Goal: Task Accomplishment & Management: Complete application form

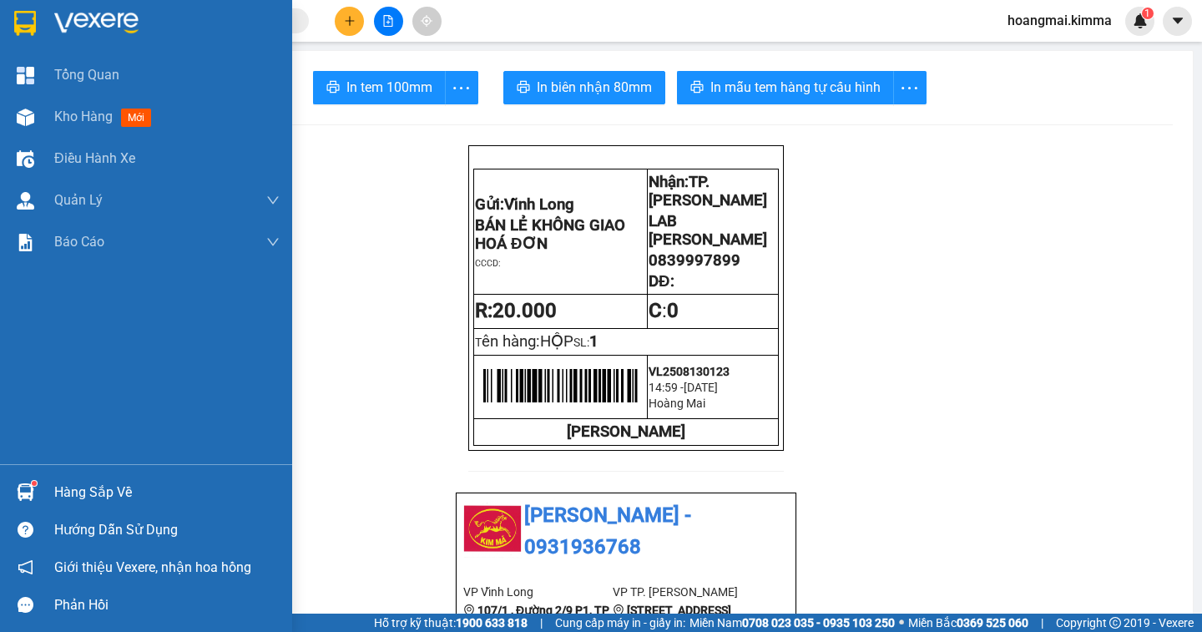
click at [43, 115] on div "Kho hàng mới" at bounding box center [146, 117] width 292 height 42
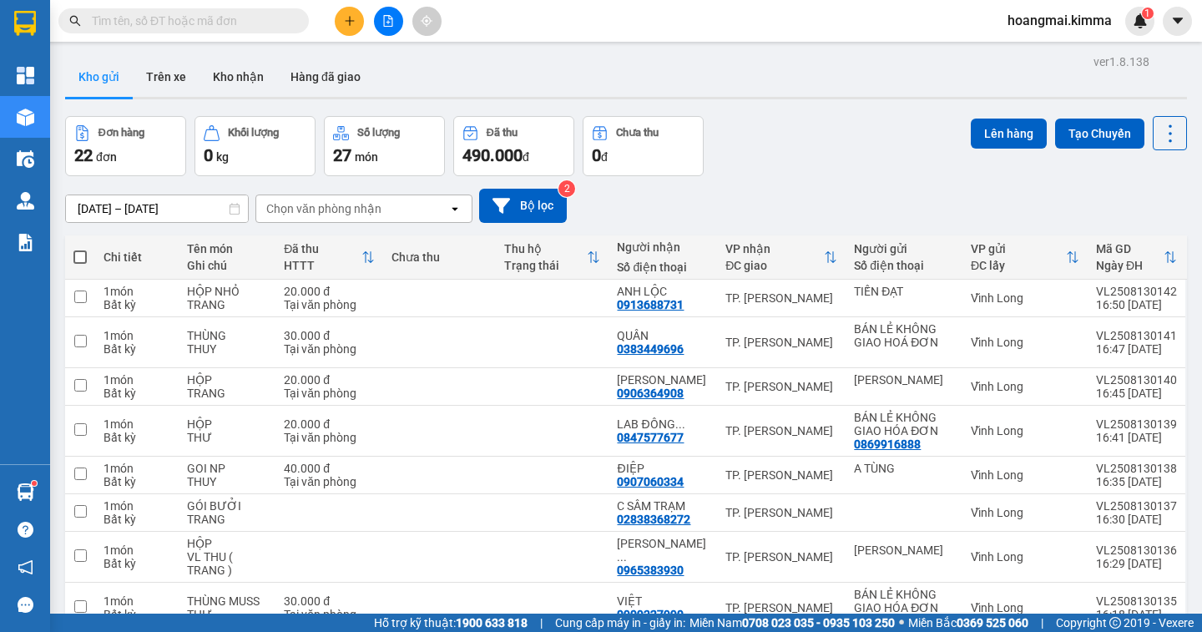
click at [338, 23] on button at bounding box center [349, 21] width 29 height 29
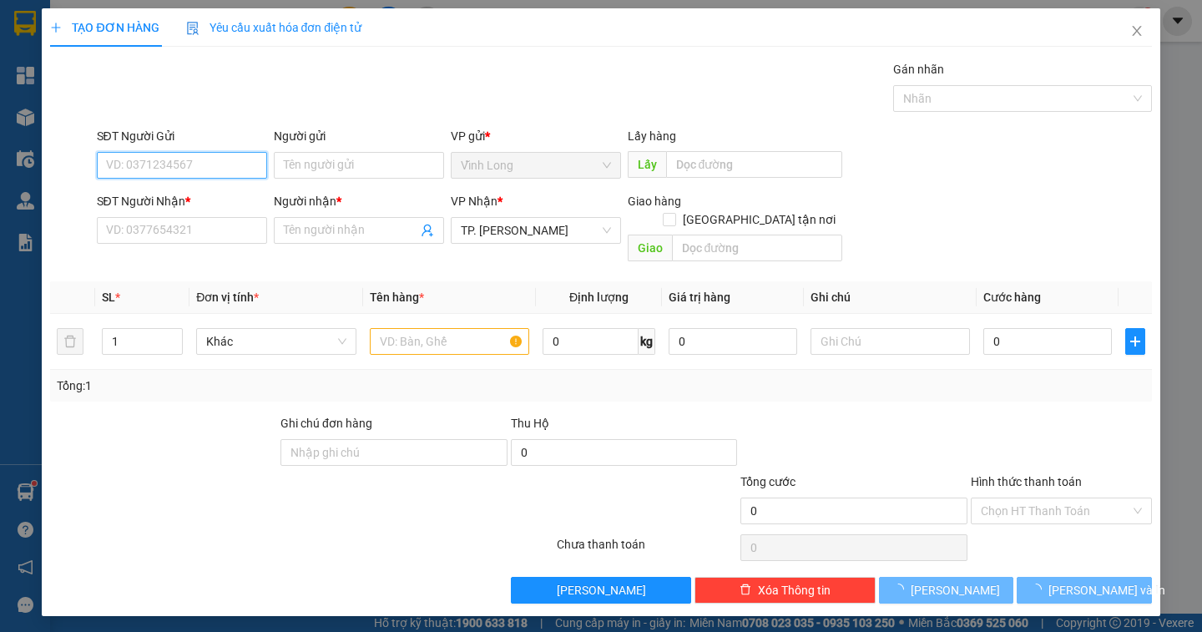
click at [165, 166] on input "SĐT Người Gửi" at bounding box center [182, 165] width 170 height 27
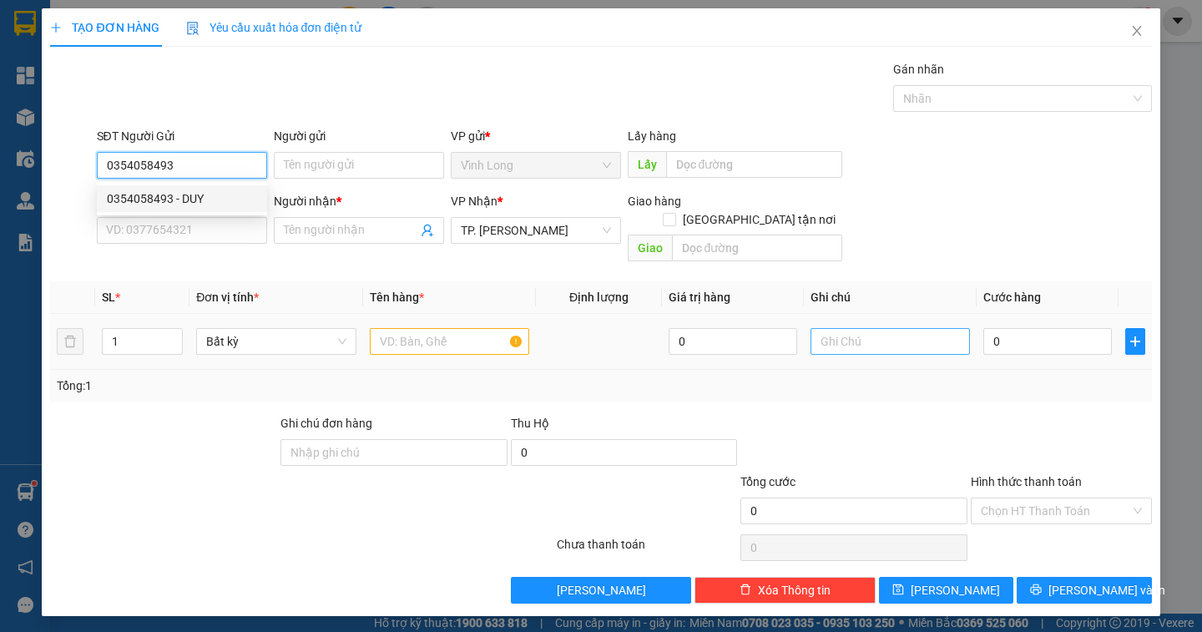
type input "0354058493"
click at [843, 328] on input "text" at bounding box center [890, 341] width 159 height 27
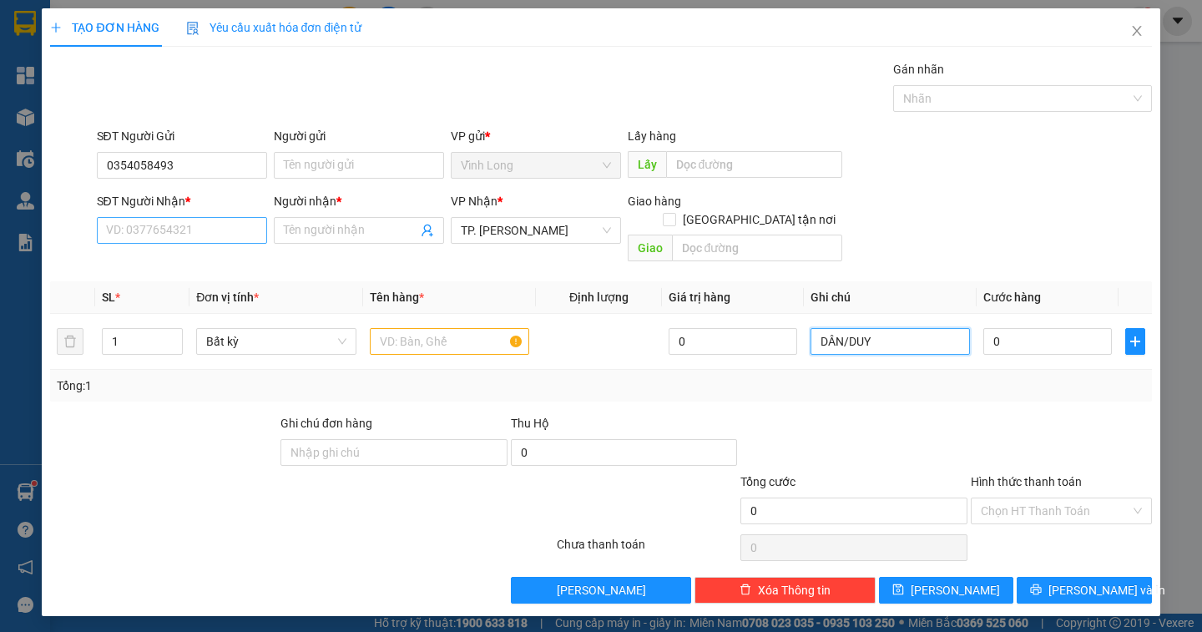
type input "DÂN/DUY"
click at [120, 228] on input "SĐT Người Nhận *" at bounding box center [182, 230] width 170 height 27
type input "0358453004"
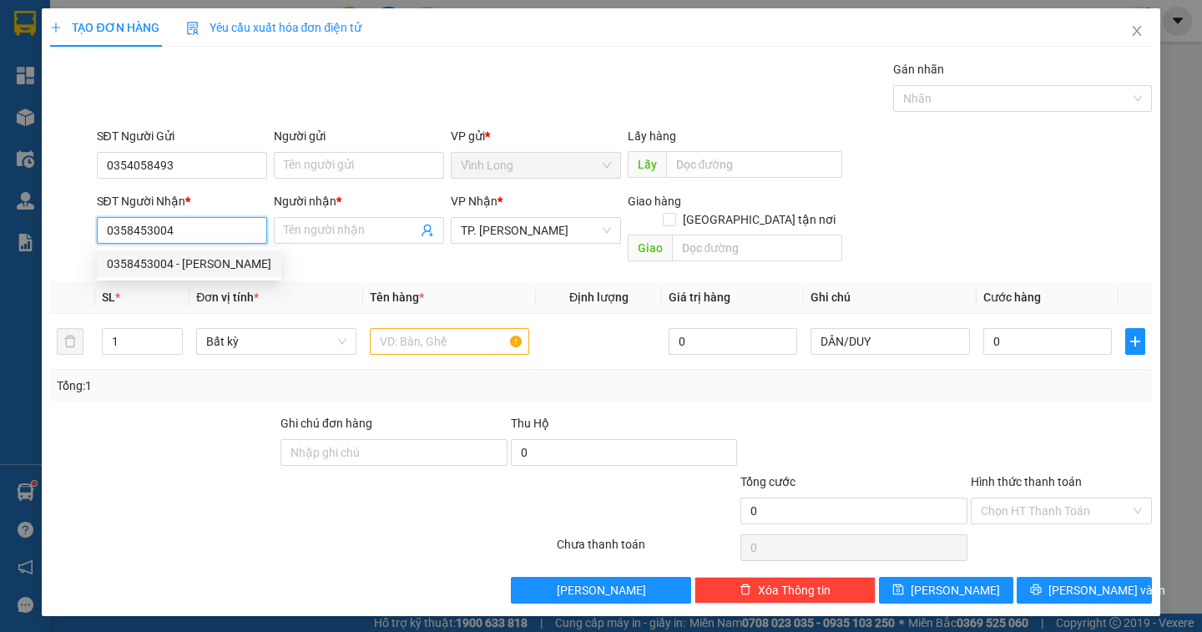
click at [169, 264] on div "0358453004 - [PERSON_NAME]" at bounding box center [189, 264] width 164 height 18
type input "DUY"
type input "TX GIAO: ĐỒNG TÂM"
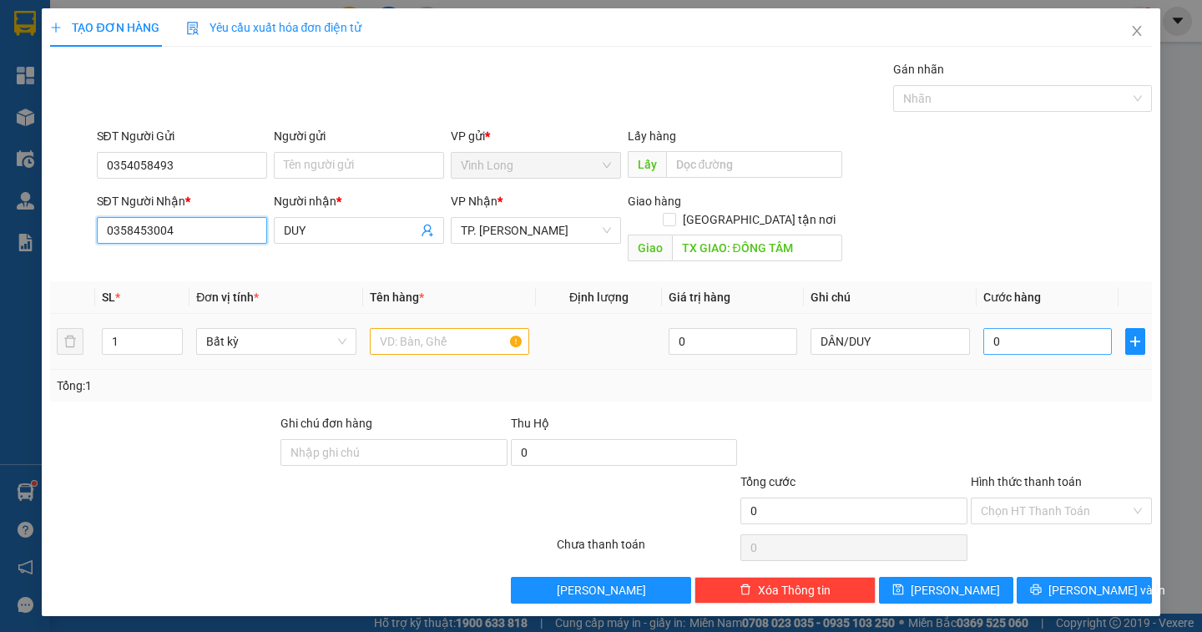
type input "0358453004"
click at [1017, 328] on input "0" at bounding box center [1048, 341] width 129 height 27
type input "3"
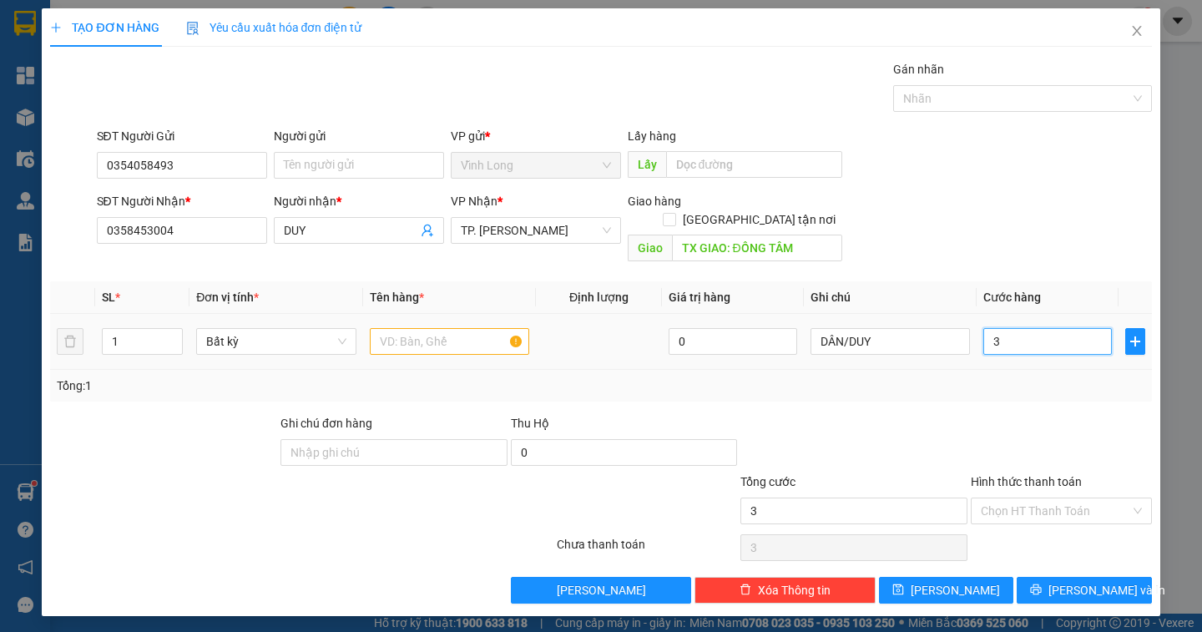
type input "30"
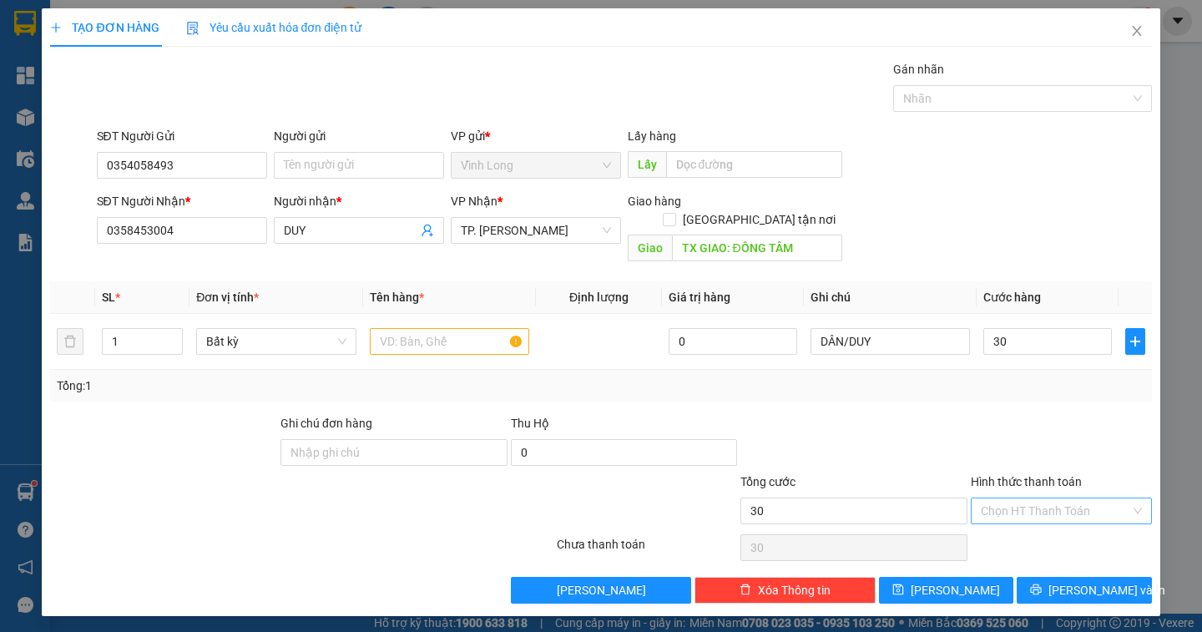
click at [1016, 499] on input "Hình thức thanh toán" at bounding box center [1055, 511] width 149 height 25
type input "30.000"
click at [1027, 530] on div "Tại văn phòng" at bounding box center [1061, 526] width 161 height 18
type input "0"
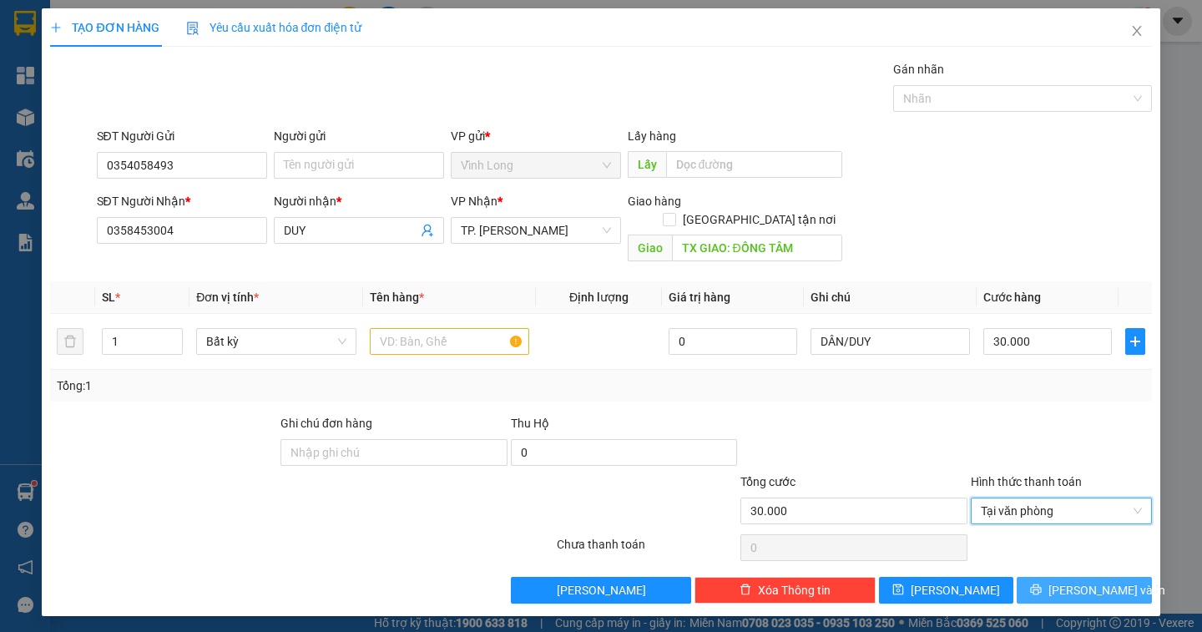
click at [1073, 581] on span "[PERSON_NAME] và In" at bounding box center [1107, 590] width 117 height 18
click at [401, 328] on input "text" at bounding box center [449, 341] width 159 height 27
type input "GÓI"
click at [1096, 581] on span "[PERSON_NAME] và In" at bounding box center [1107, 590] width 117 height 18
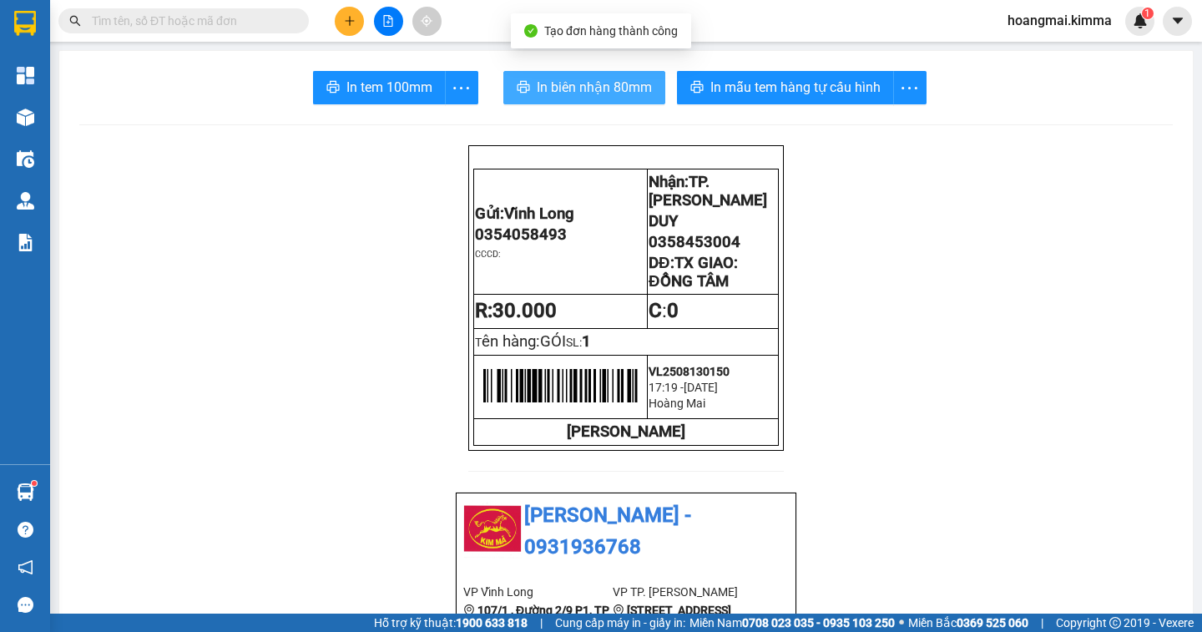
click at [564, 94] on span "In biên nhận 80mm" at bounding box center [594, 87] width 115 height 21
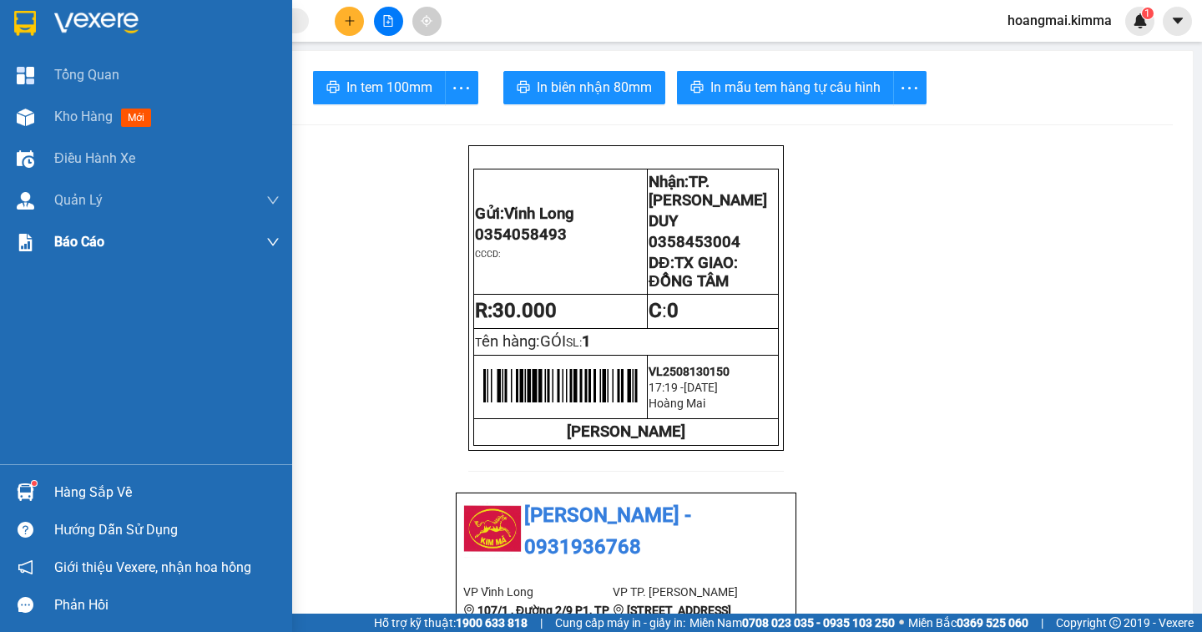
scroll to position [84, 0]
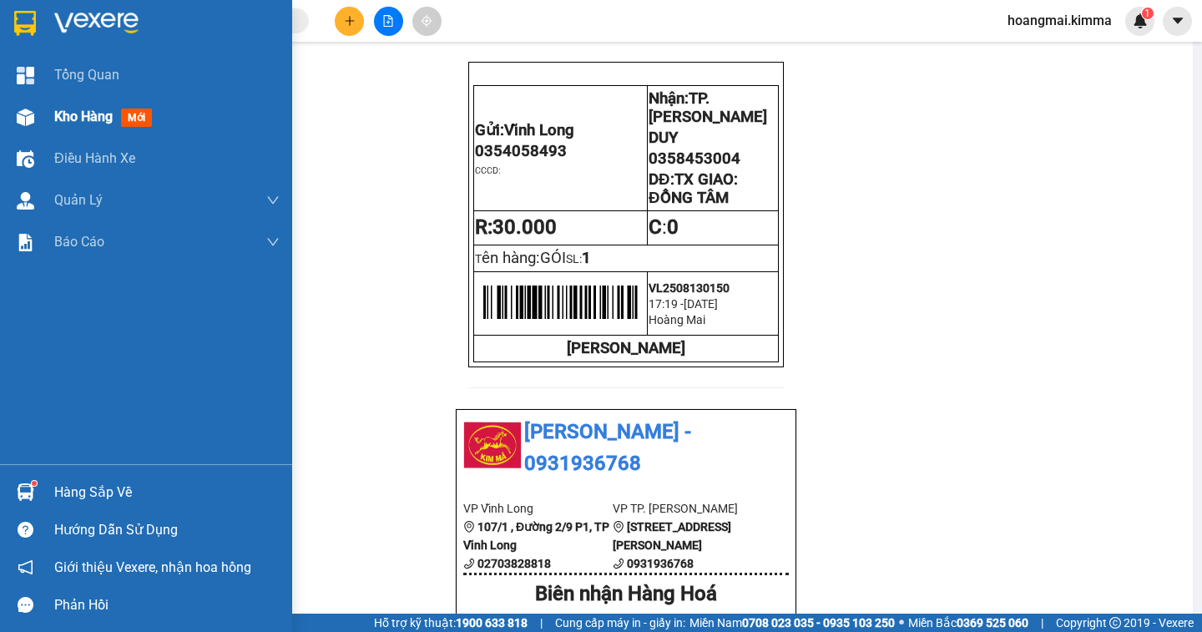
click at [99, 113] on span "Kho hàng" at bounding box center [83, 117] width 58 height 16
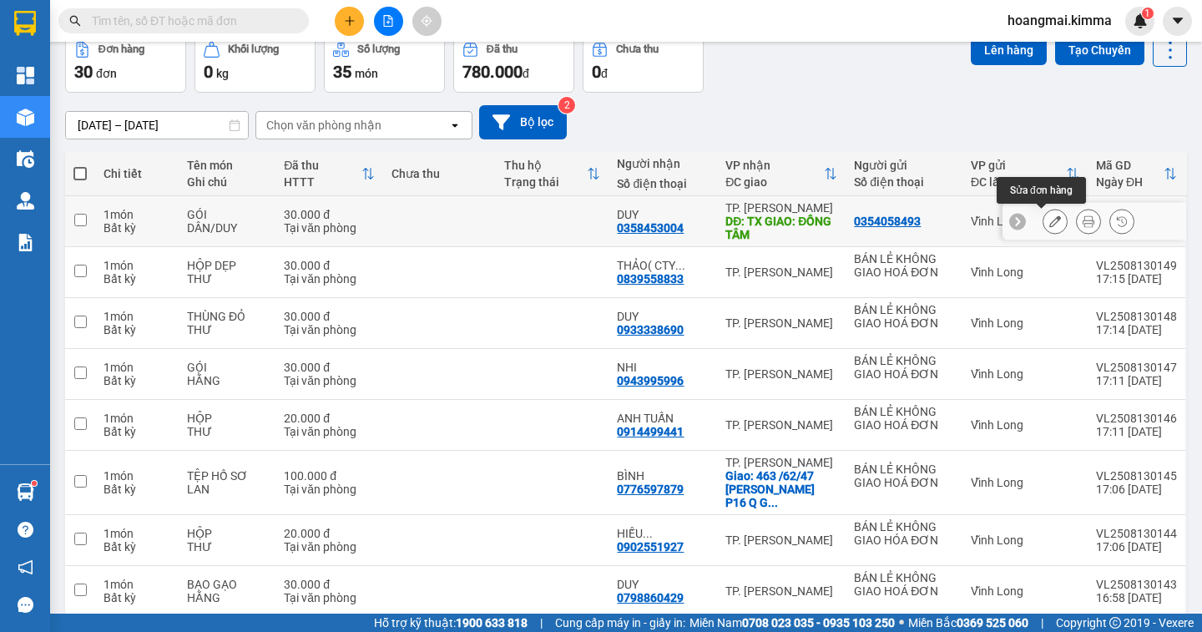
click at [1050, 221] on icon at bounding box center [1056, 221] width 12 height 12
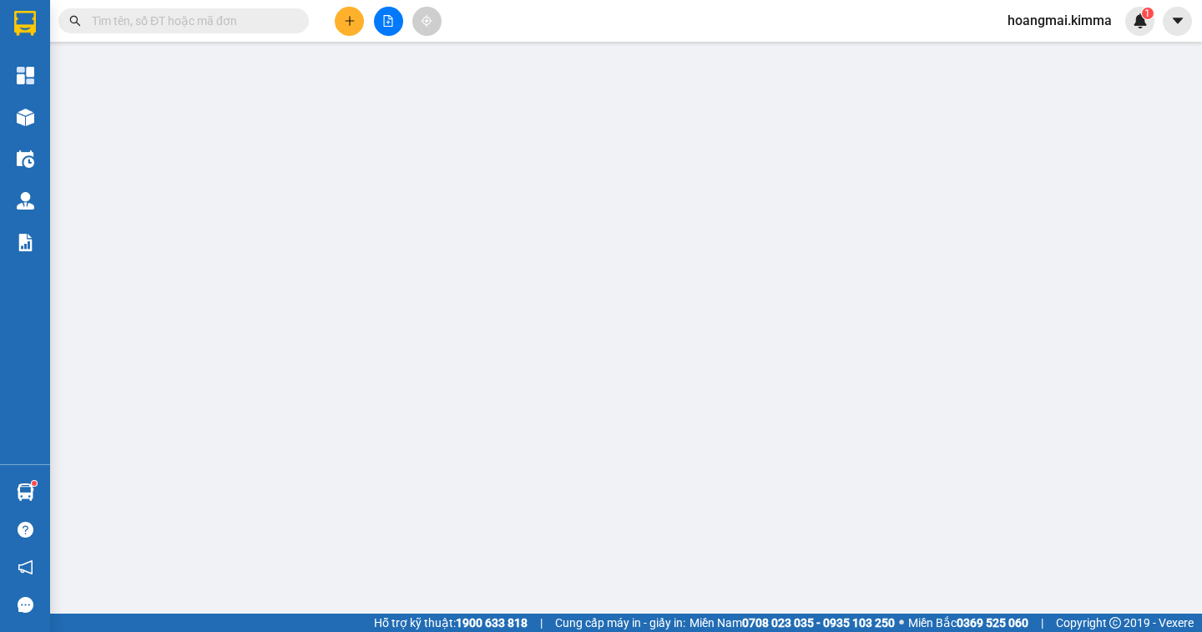
type input "0354058493"
type input "0358453004"
type input "DUY"
type input "TX GIAO: ĐỒNG TÂM"
type input "30.000"
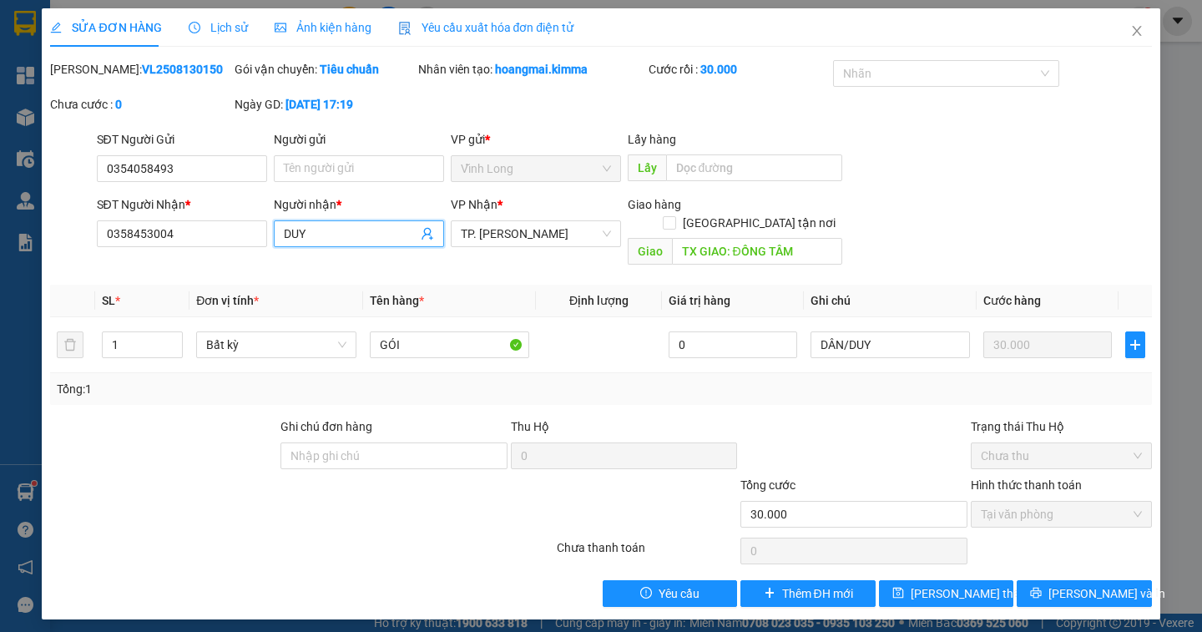
drag, startPoint x: 311, startPoint y: 229, endPoint x: 108, endPoint y: 202, distance: 204.7
click at [108, 202] on div "SĐT Người Nhận * 0358453004 Người nhận * DUY DUY VP Nhận * TP. [PERSON_NAME][GE…" at bounding box center [625, 233] width 1062 height 77
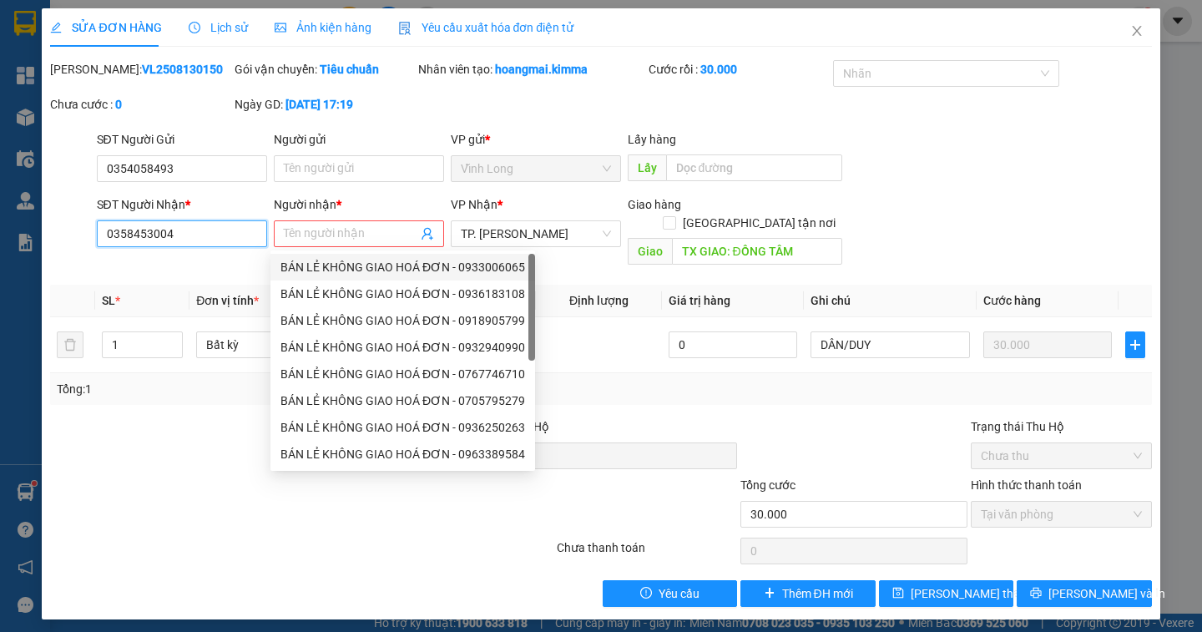
drag, startPoint x: 198, startPoint y: 240, endPoint x: 0, endPoint y: 221, distance: 198.7
click at [0, 221] on div "SỬA ĐƠN HÀNG Lịch sử Ảnh kiện hàng Yêu cầu xuất hóa đơn điện tử Total Paid Fee …" at bounding box center [601, 316] width 1202 height 632
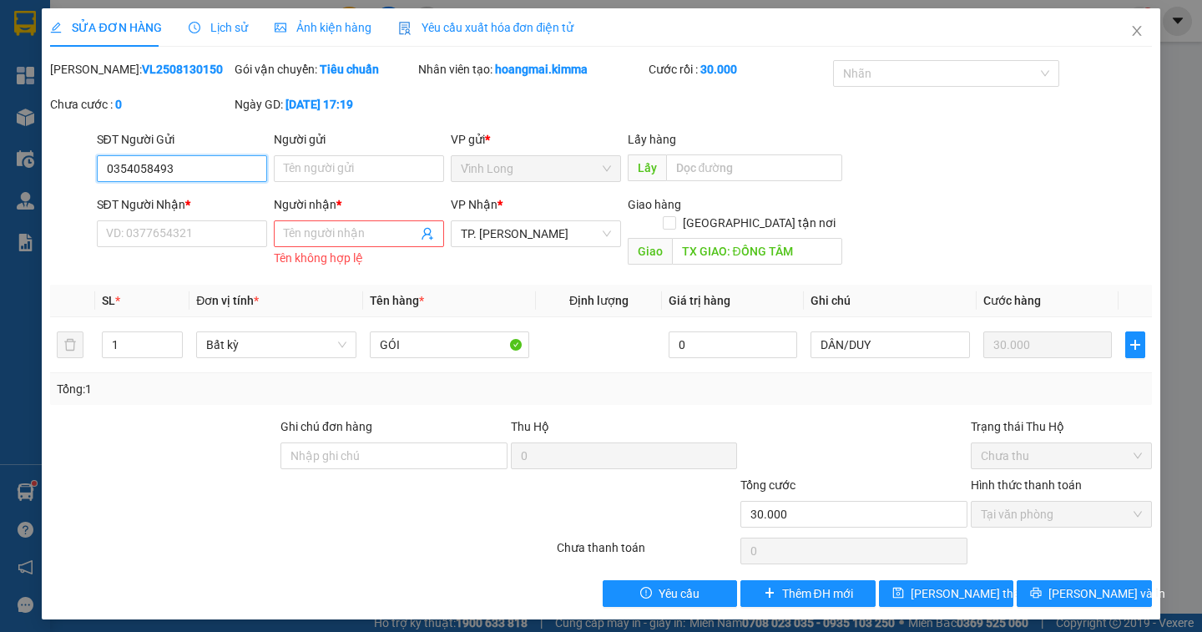
drag, startPoint x: 195, startPoint y: 167, endPoint x: 0, endPoint y: 144, distance: 196.7
click at [0, 144] on div "SỬA ĐƠN HÀNG Lịch sử Ảnh kiện hàng Yêu cầu xuất hóa đơn điện tử Total Paid Fee …" at bounding box center [601, 316] width 1202 height 632
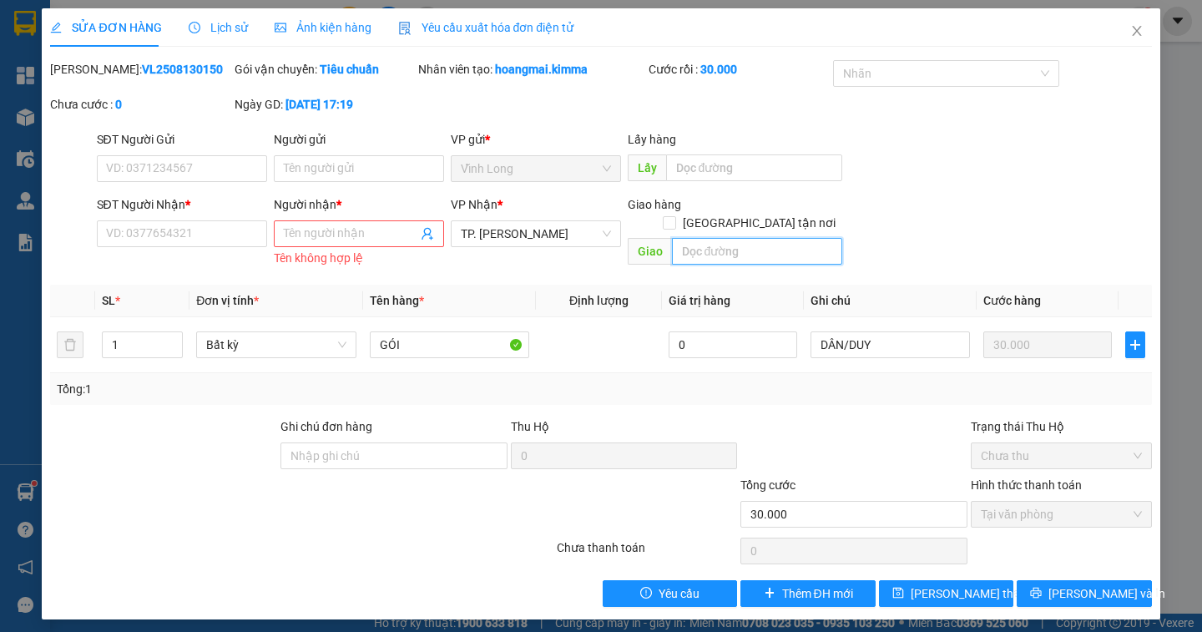
scroll to position [6, 0]
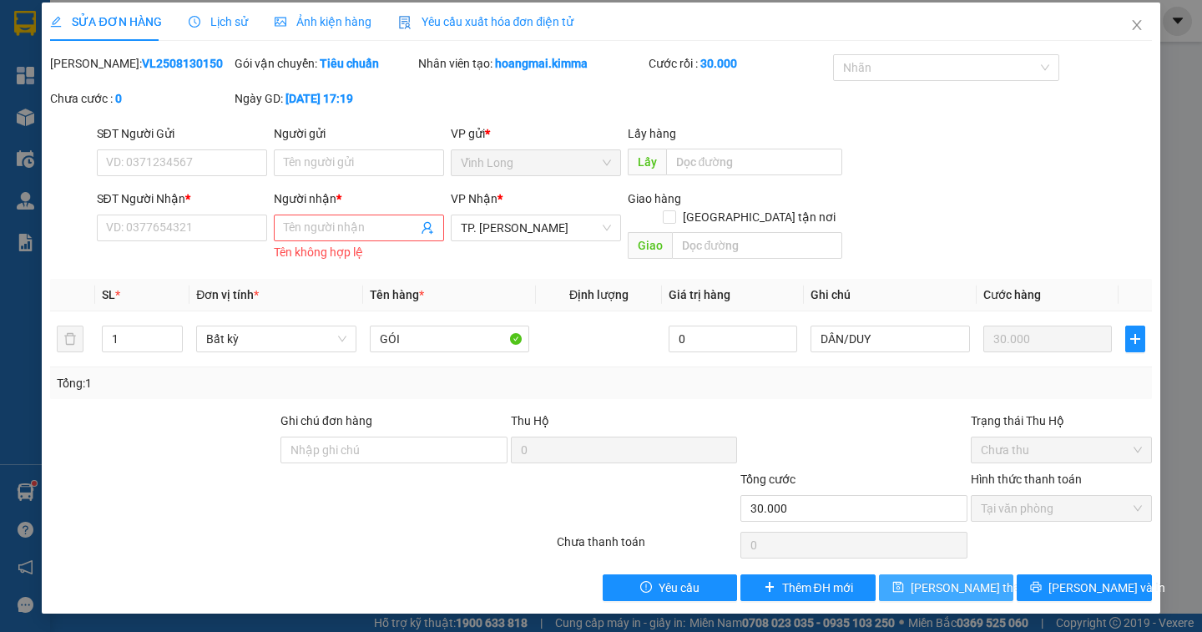
click at [919, 585] on span "[PERSON_NAME] thay đổi" at bounding box center [978, 588] width 134 height 18
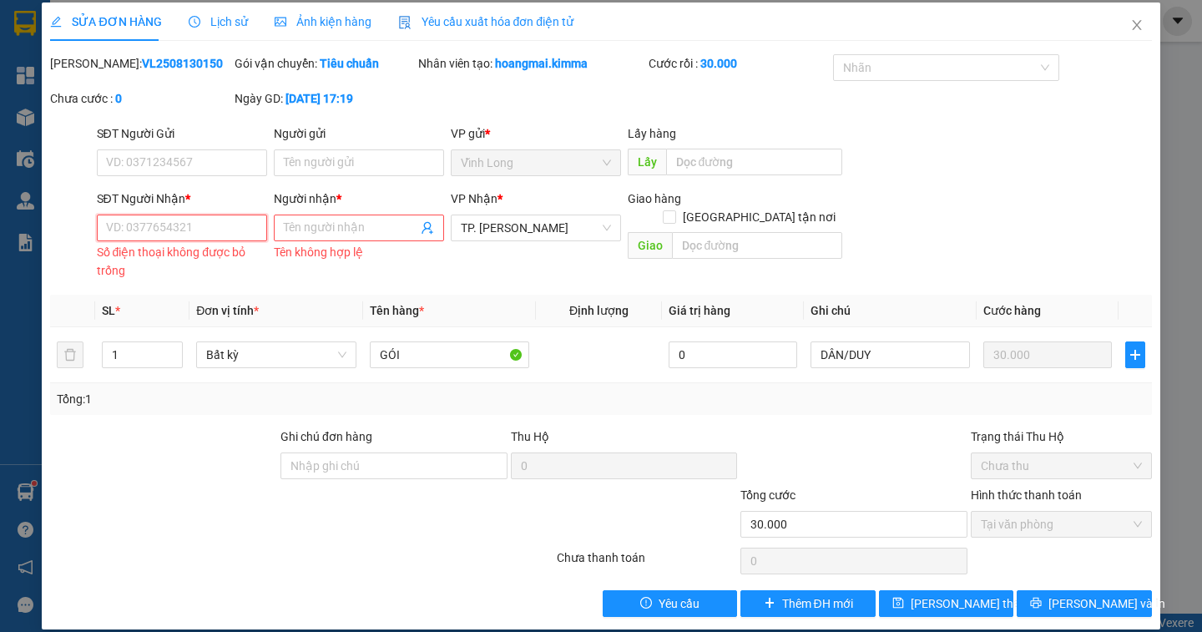
click at [127, 230] on input "SĐT Người Nhận *" at bounding box center [182, 228] width 170 height 27
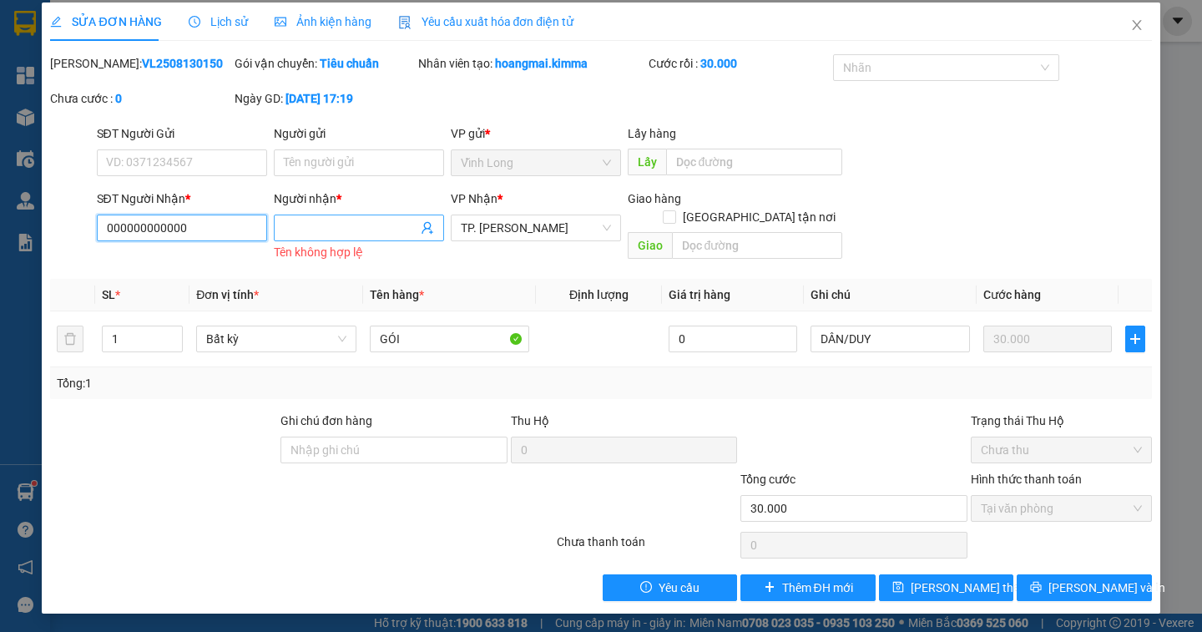
type input "000000000000"
click at [340, 225] on input "Người nhận *" at bounding box center [351, 228] width 134 height 18
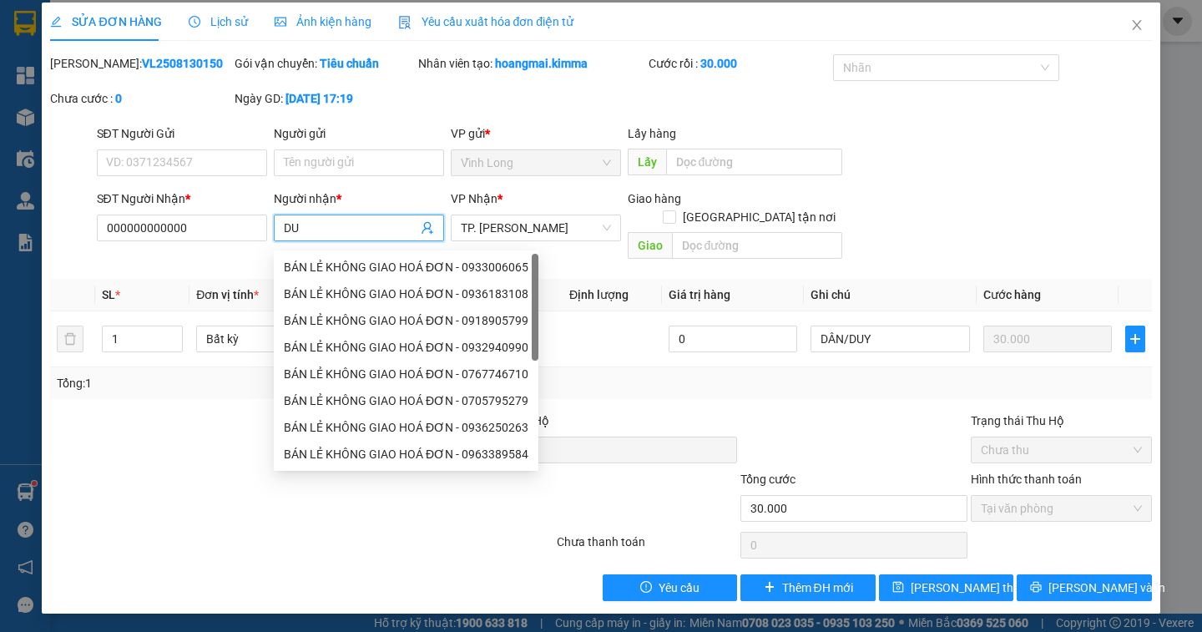
scroll to position [0, 0]
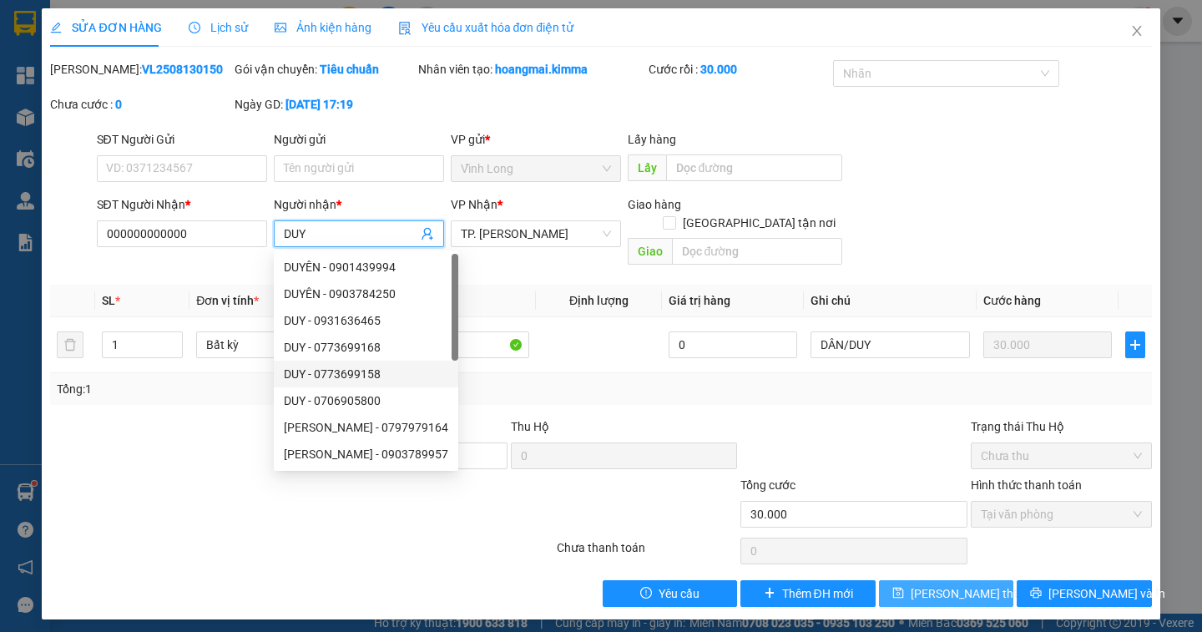
type input "DUY"
click at [935, 585] on span "[PERSON_NAME] thay đổi" at bounding box center [978, 594] width 134 height 18
